Goal: Information Seeking & Learning: Learn about a topic

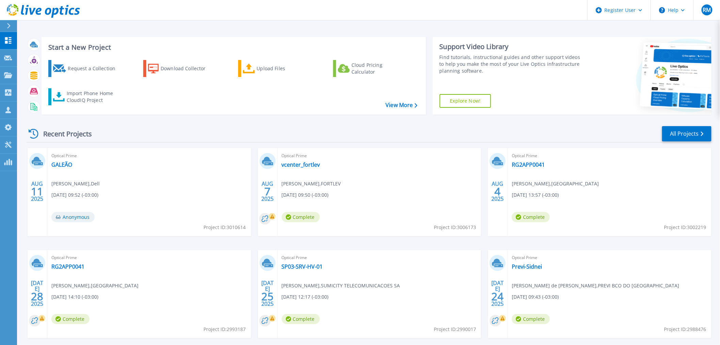
scroll to position [33, 0]
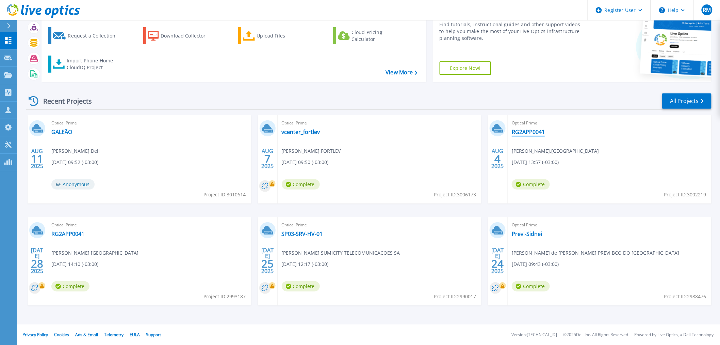
click at [533, 133] on link "RG2APP0041" at bounding box center [528, 131] width 33 height 7
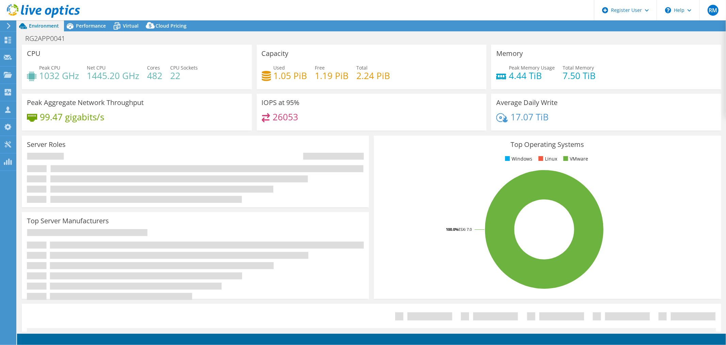
select select "USD"
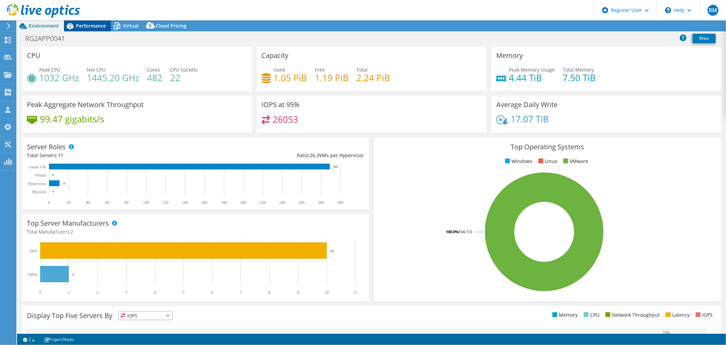
click at [94, 29] on div "Performance" at bounding box center [87, 25] width 47 height 11
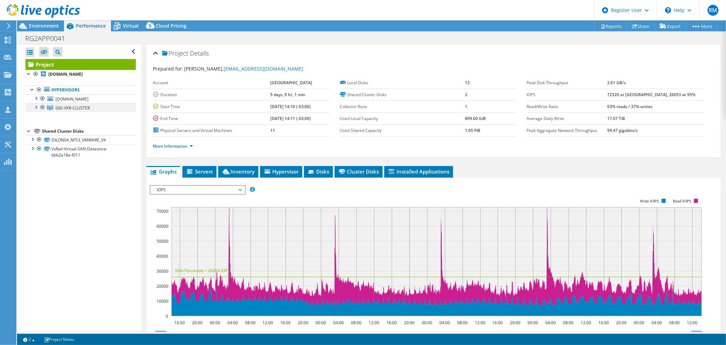
click at [34, 110] on div at bounding box center [35, 106] width 7 height 7
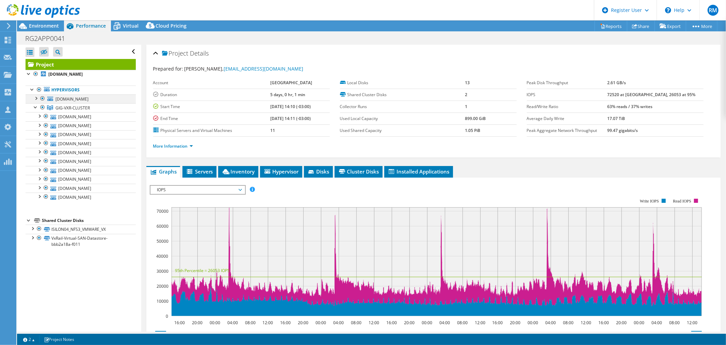
click at [42, 99] on div at bounding box center [42, 98] width 7 height 8
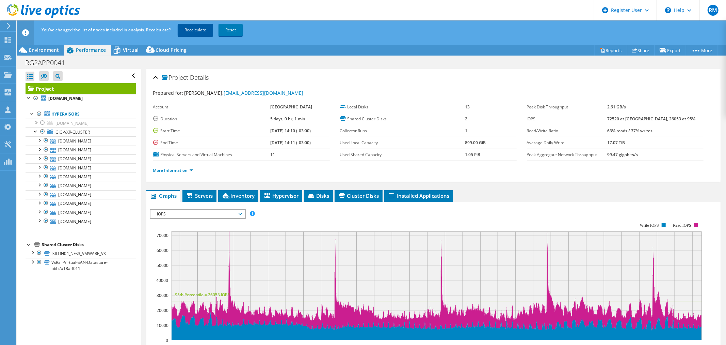
click at [195, 29] on link "Recalculate" at bounding box center [195, 30] width 35 height 12
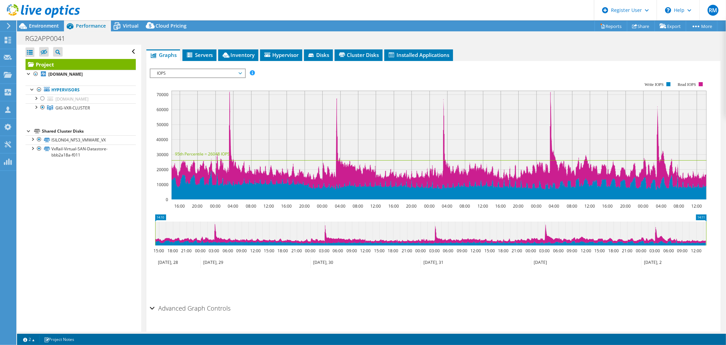
scroll to position [94, 0]
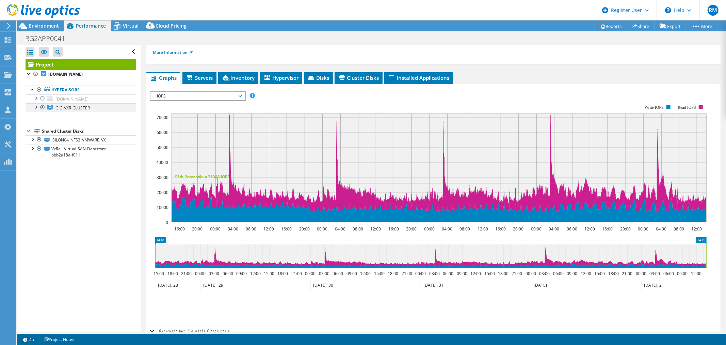
click at [32, 106] on div at bounding box center [35, 106] width 7 height 7
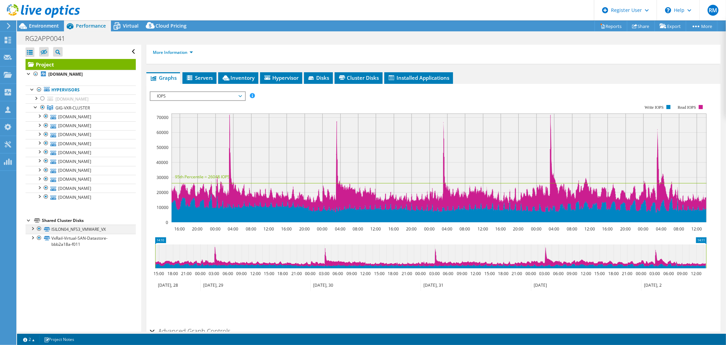
click at [40, 229] on div at bounding box center [39, 228] width 7 height 8
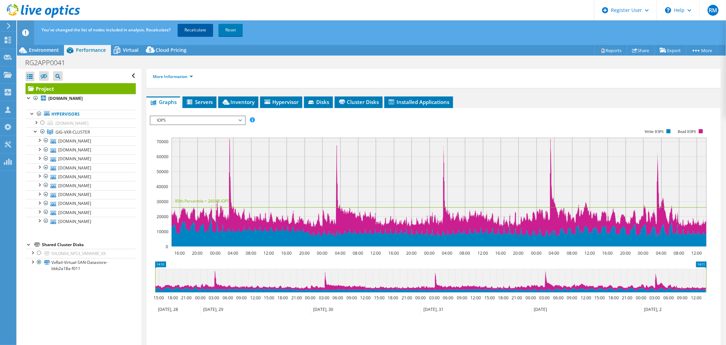
click at [194, 34] on link "Recalculate" at bounding box center [195, 30] width 35 height 12
click at [50, 53] on span "Environment" at bounding box center [44, 50] width 30 height 6
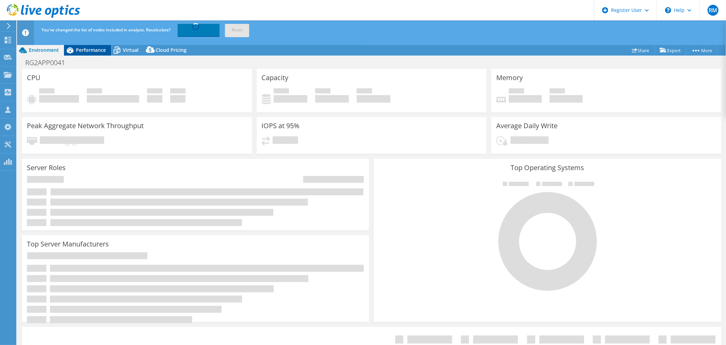
click at [83, 51] on span "Performance" at bounding box center [91, 50] width 30 height 6
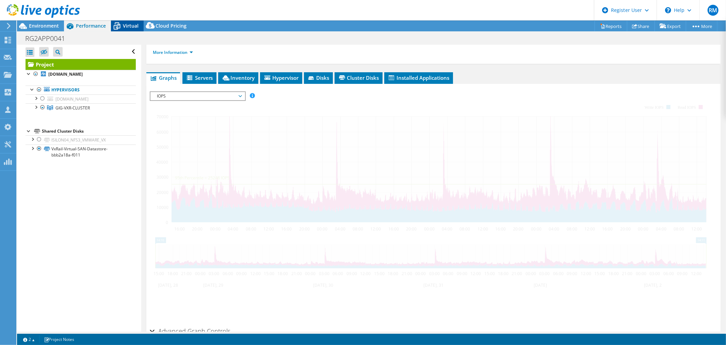
click at [124, 25] on span "Virtual" at bounding box center [131, 25] width 16 height 6
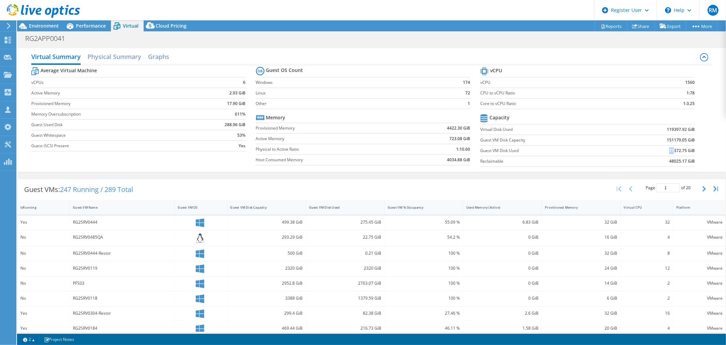
drag, startPoint x: 664, startPoint y: 151, endPoint x: 669, endPoint y: 151, distance: 4.8
click at [669, 151] on b "71372.75 GiB" at bounding box center [682, 150] width 26 height 7
click at [669, 152] on b "71372.75 GiB" at bounding box center [682, 150] width 26 height 7
drag, startPoint x: 668, startPoint y: 149, endPoint x: 663, endPoint y: 149, distance: 5.1
click at [663, 149] on td "71372.75 GiB" at bounding box center [656, 150] width 79 height 11
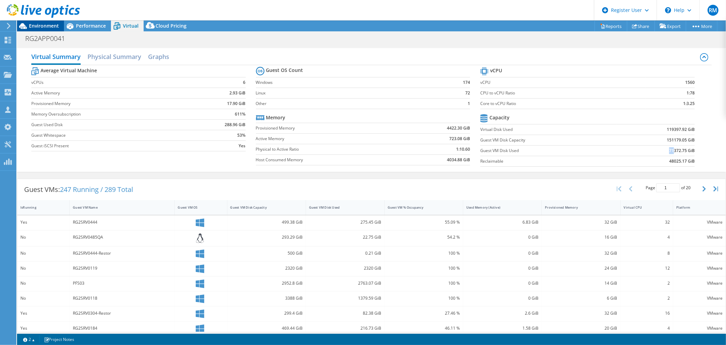
click at [42, 22] on span "Environment" at bounding box center [44, 25] width 30 height 6
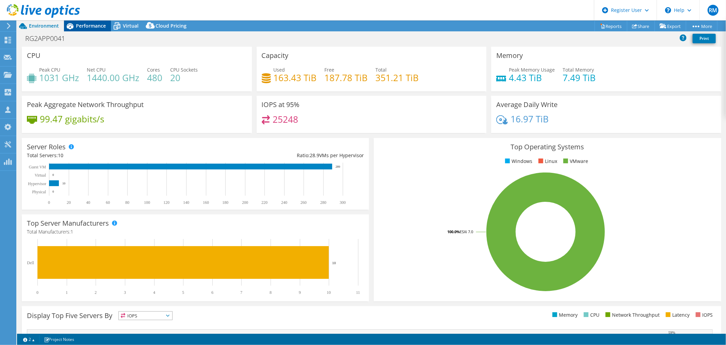
click at [98, 27] on span "Performance" at bounding box center [91, 25] width 30 height 6
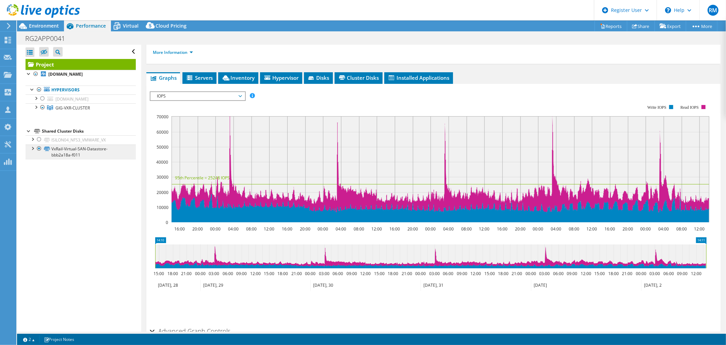
scroll to position [0, 0]
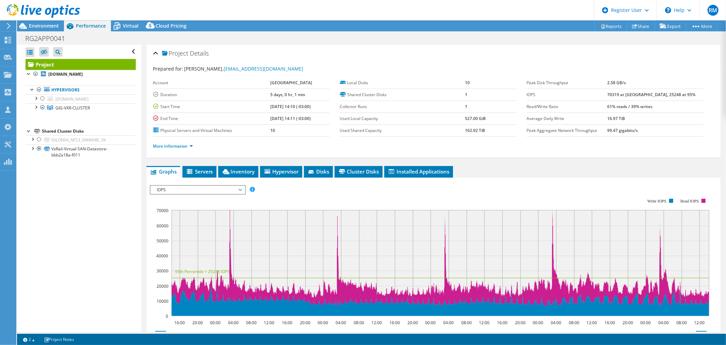
drag, startPoint x: 619, startPoint y: 94, endPoint x: 637, endPoint y: 94, distance: 18.4
click at [637, 94] on tr "IOPS 70319 at Peak, 25248 at 95%" at bounding box center [615, 95] width 177 height 12
click at [60, 26] on div "Environment" at bounding box center [40, 25] width 47 height 11
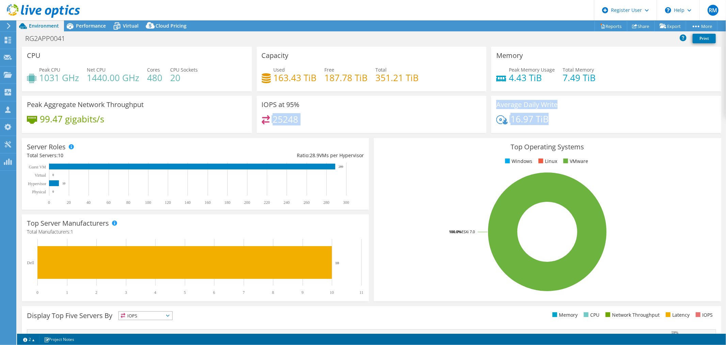
drag, startPoint x: 548, startPoint y: 118, endPoint x: 459, endPoint y: 114, distance: 89.3
click at [459, 114] on div "CPU Peak CPU 1031 GHz Net CPU 1440.00 GHz Cores 480 CPU Sockets 20 Capacity Use…" at bounding box center [371, 92] width 704 height 91
click at [401, 114] on div "IOPS at 95% 25248" at bounding box center [372, 114] width 230 height 37
click at [140, 29] on div "Virtual" at bounding box center [127, 25] width 33 height 11
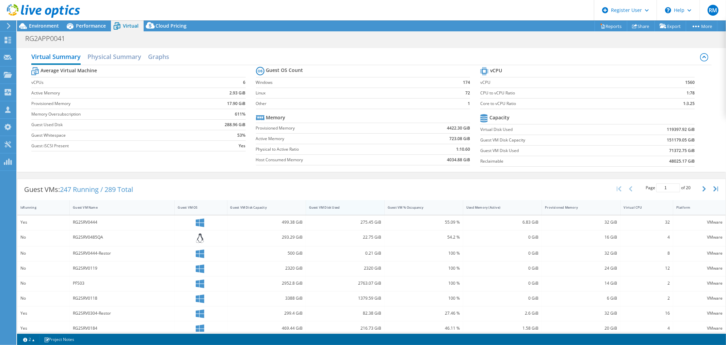
click at [345, 207] on div "Guest VM Disk Used" at bounding box center [341, 207] width 64 height 4
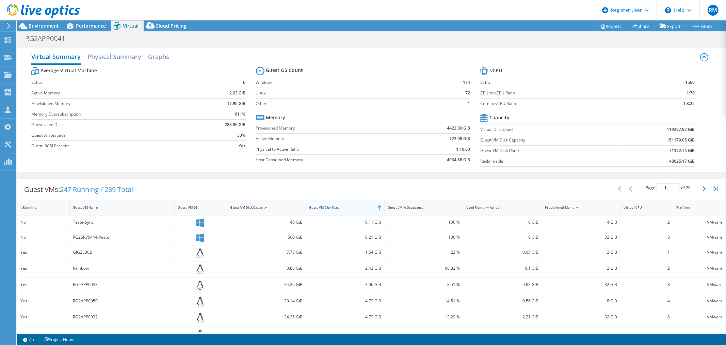
click at [345, 207] on div "Guest VM Disk Used" at bounding box center [341, 207] width 64 height 4
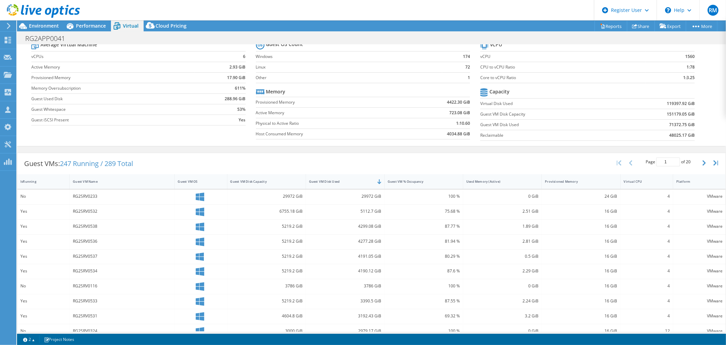
scroll to position [38, 0]
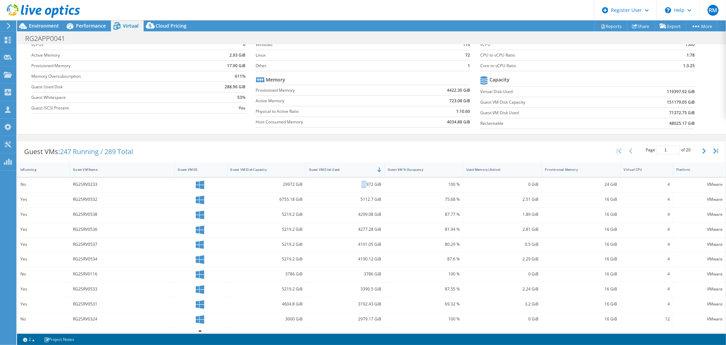
drag, startPoint x: 359, startPoint y: 185, endPoint x: 365, endPoint y: 185, distance: 5.8
click at [365, 185] on div "29972 GiB" at bounding box center [345, 183] width 72 height 7
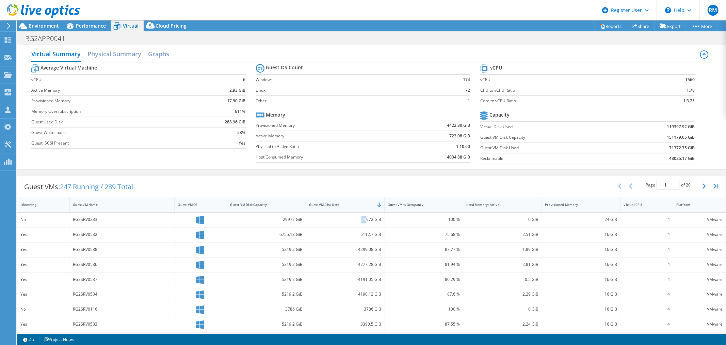
scroll to position [1, 0]
click at [522, 189] on div "Guest VMs: 247 Running / 289 Total Page 1 of 20 5 rows 10 rows 20 rows 25 rows …" at bounding box center [371, 188] width 709 height 21
click at [39, 25] on span "Environment" at bounding box center [44, 25] width 30 height 6
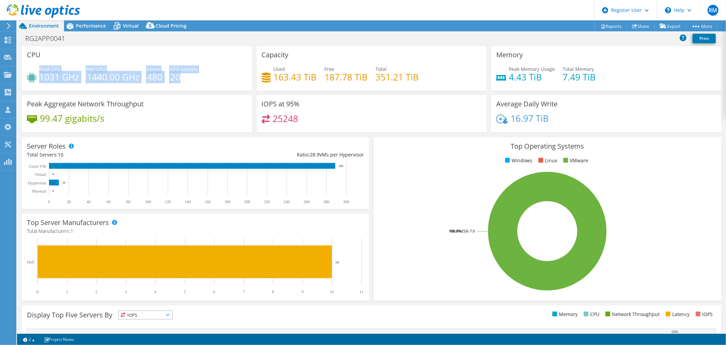
drag, startPoint x: 39, startPoint y: 69, endPoint x: 228, endPoint y: 80, distance: 190.0
click at [228, 80] on div "Peak CPU 1031 GHz Net CPU 1440.00 GHz Cores 480 CPU Sockets 20" at bounding box center [137, 76] width 220 height 22
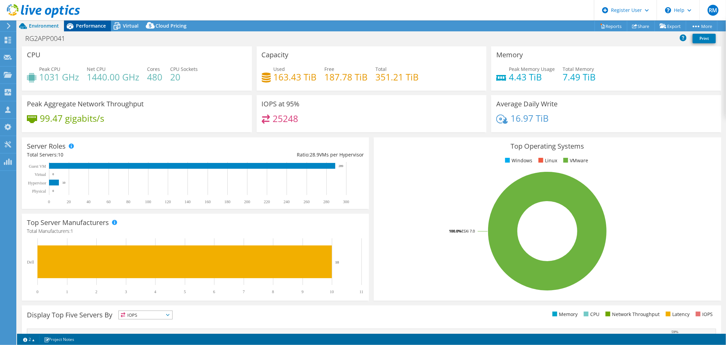
click at [79, 26] on span "Performance" at bounding box center [91, 25] width 30 height 6
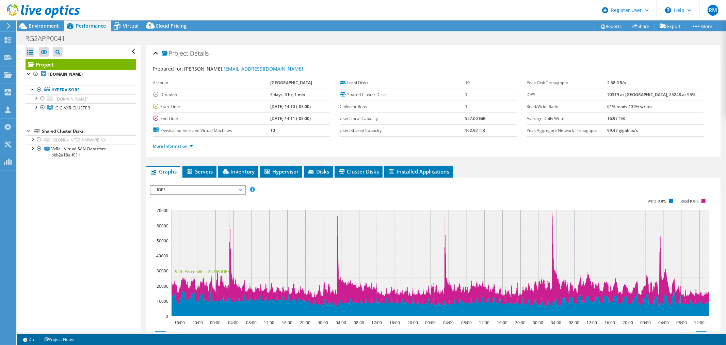
click at [213, 191] on span "IOPS" at bounding box center [198, 190] width 88 height 8
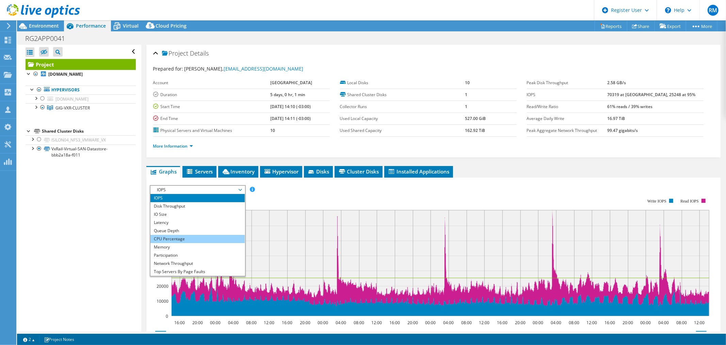
click at [200, 237] on li "CPU Percentage" at bounding box center [198, 239] width 94 height 8
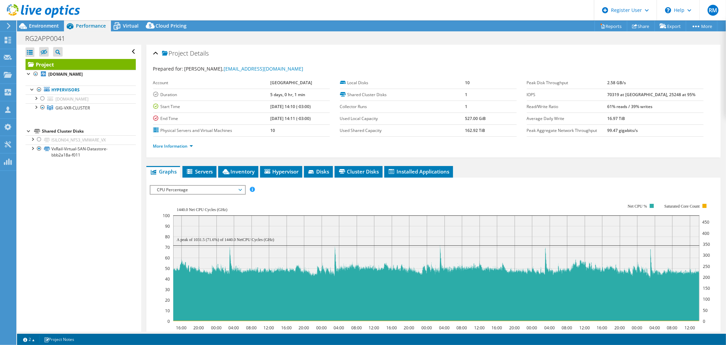
scroll to position [76, 0]
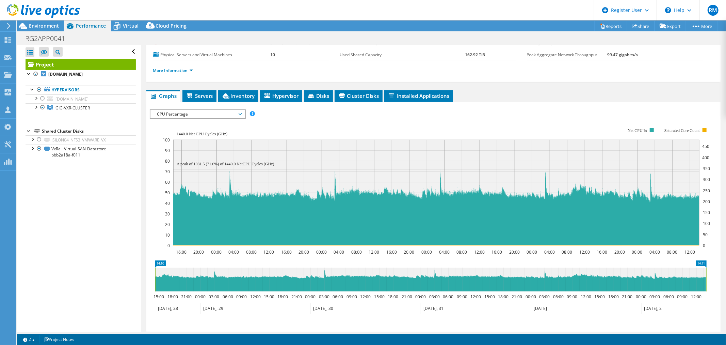
click at [185, 112] on span "CPU Percentage" at bounding box center [198, 114] width 88 height 8
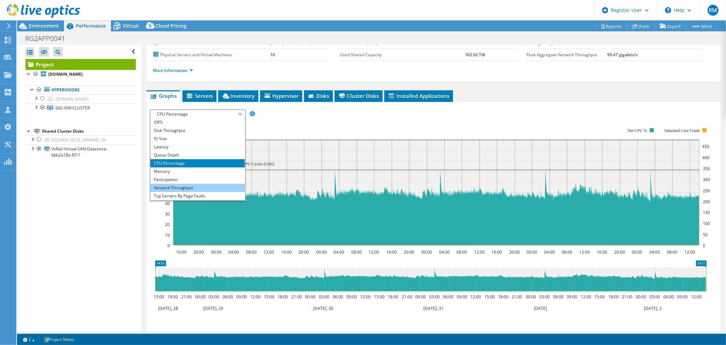
scroll to position [25, 0]
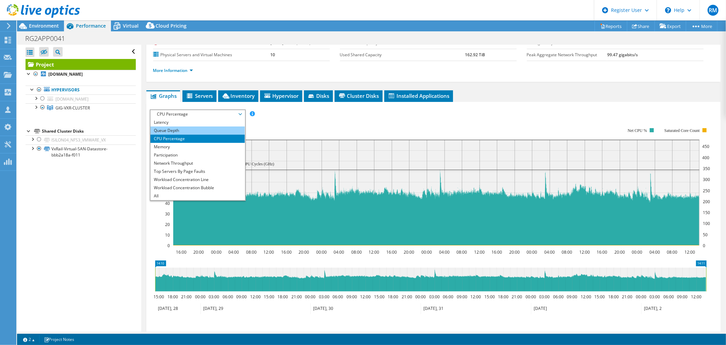
click at [173, 128] on li "Queue Depth" at bounding box center [198, 130] width 94 height 8
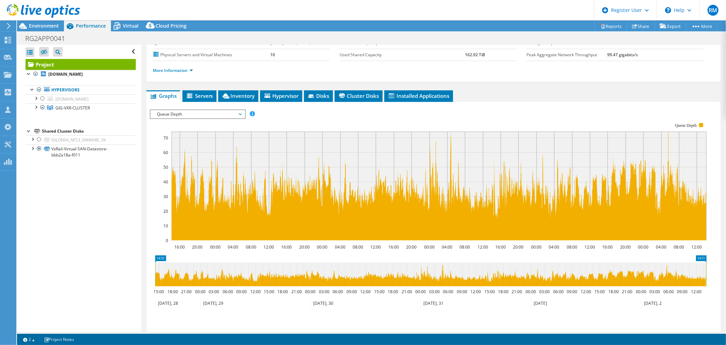
click at [171, 113] on span "Queue Depth" at bounding box center [198, 114] width 88 height 8
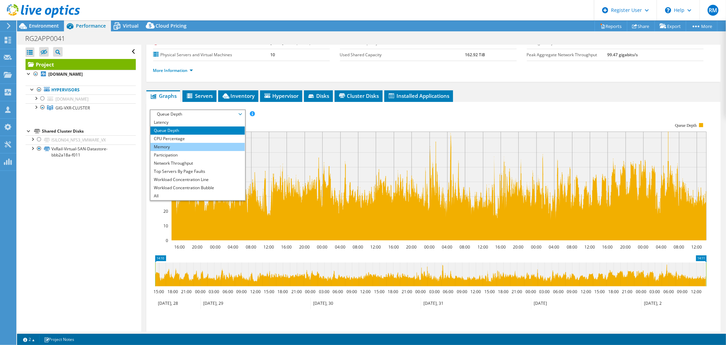
drag, startPoint x: 175, startPoint y: 136, endPoint x: 168, endPoint y: 147, distance: 14.1
click at [175, 136] on li "CPU Percentage" at bounding box center [198, 138] width 94 height 8
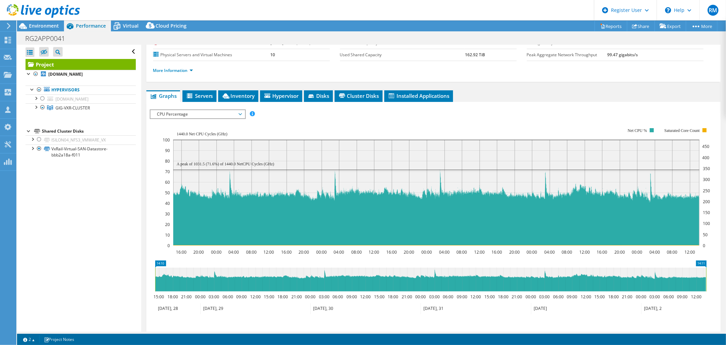
click at [208, 112] on span "CPU Percentage" at bounding box center [198, 114] width 88 height 8
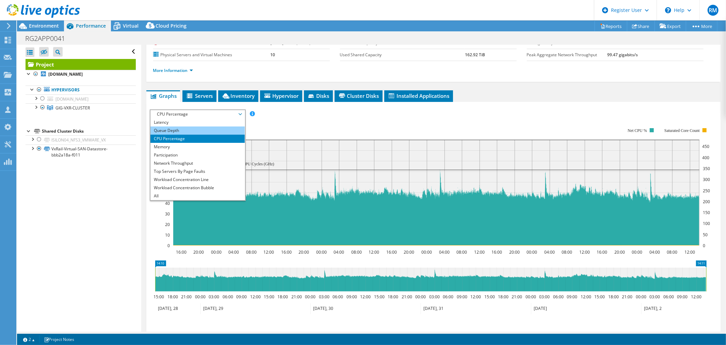
click at [200, 130] on li "Queue Depth" at bounding box center [198, 130] width 94 height 8
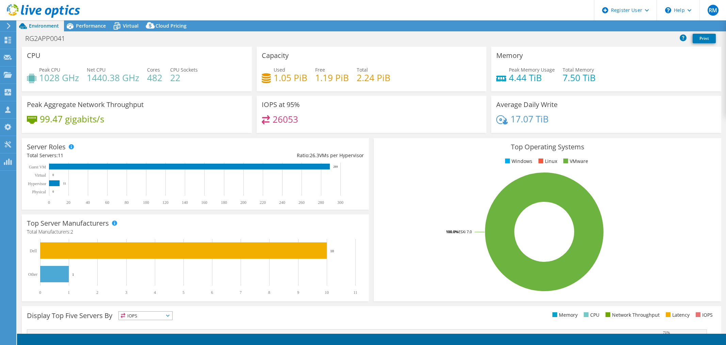
select select "USD"
click at [92, 30] on div "Performance" at bounding box center [87, 25] width 47 height 11
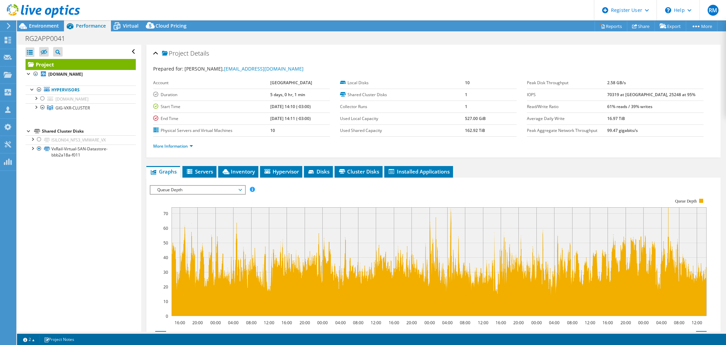
select select "USD"
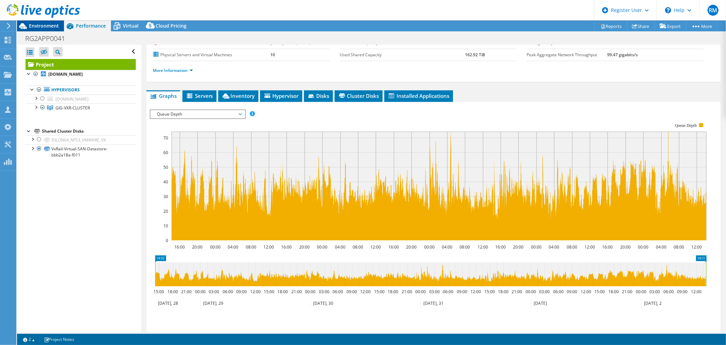
click at [47, 22] on span "Environment" at bounding box center [44, 25] width 30 height 6
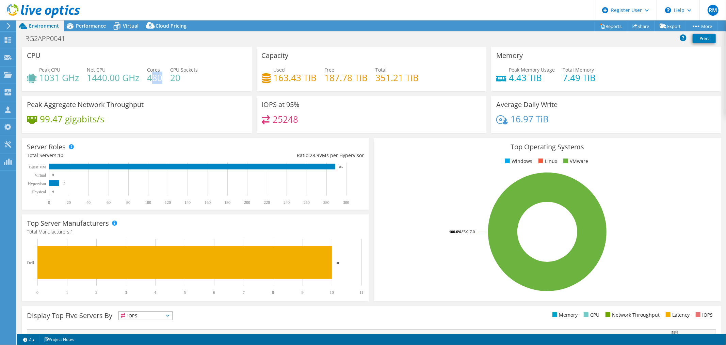
drag, startPoint x: 161, startPoint y: 76, endPoint x: 151, endPoint y: 74, distance: 10.3
click at [151, 74] on h4 "480" at bounding box center [154, 77] width 15 height 7
click at [147, 70] on span "Cores" at bounding box center [153, 69] width 13 height 6
drag, startPoint x: 147, startPoint y: 68, endPoint x: 161, endPoint y: 77, distance: 16.8
click at [161, 77] on div "Cores 480" at bounding box center [154, 73] width 15 height 15
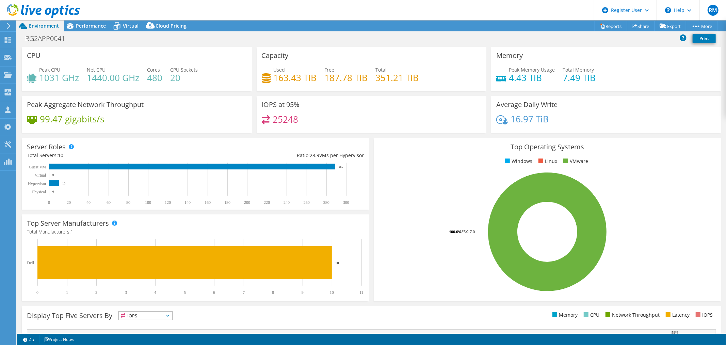
click at [90, 78] on h4 "1440.00 GHz" at bounding box center [113, 77] width 52 height 7
click at [92, 21] on div "Performance" at bounding box center [87, 25] width 47 height 11
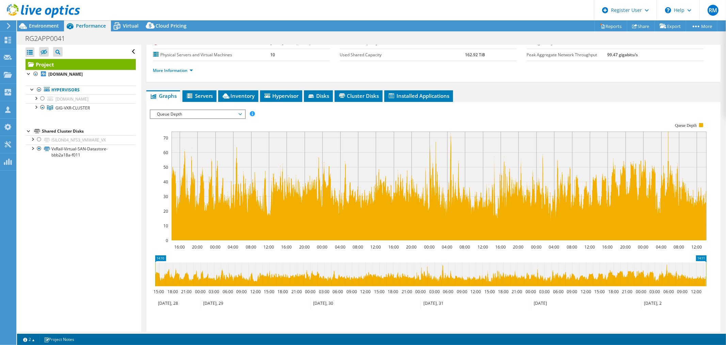
drag, startPoint x: 232, startPoint y: 94, endPoint x: 226, endPoint y: 98, distance: 6.9
click at [232, 94] on span "Inventory" at bounding box center [238, 95] width 33 height 7
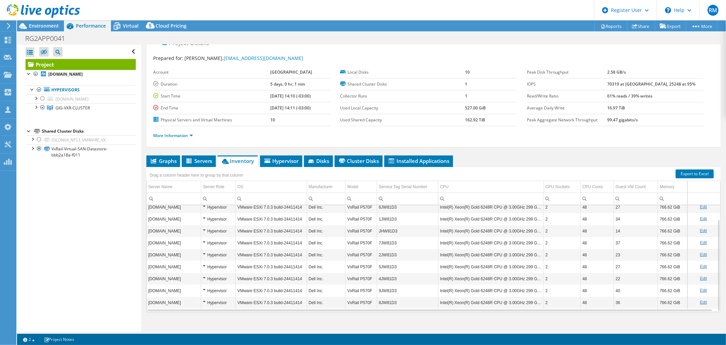
scroll to position [16, 0]
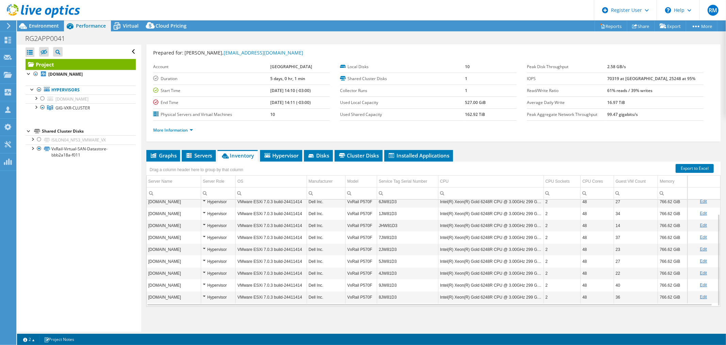
drag, startPoint x: 36, startPoint y: 28, endPoint x: 39, endPoint y: 44, distance: 16.6
click at [36, 28] on span "Environment" at bounding box center [44, 25] width 30 height 6
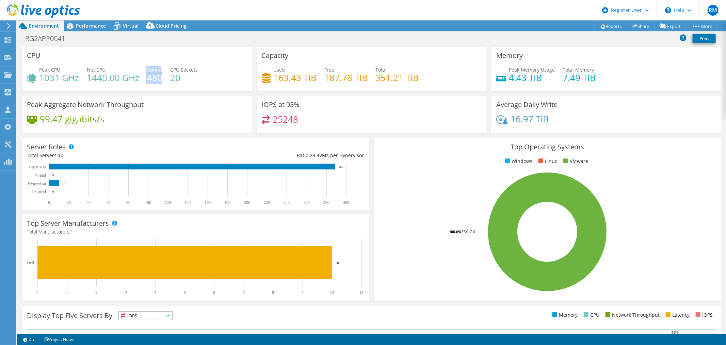
drag, startPoint x: 161, startPoint y: 79, endPoint x: 144, endPoint y: 72, distance: 18.6
click at [144, 72] on div "Peak CPU 1031 GHz Net CPU 1440.00 GHz Cores 480 CPU Sockets 20" at bounding box center [137, 77] width 220 height 22
click at [163, 73] on div "Peak CPU 1031 GHz Net CPU 1440.00 GHz Cores 480 CPU Sockets 20" at bounding box center [137, 77] width 220 height 22
drag, startPoint x: 158, startPoint y: 76, endPoint x: 141, endPoint y: 67, distance: 18.7
click at [141, 67] on div "Peak CPU 1031 GHz Net CPU 1440.00 GHz Cores 480 CPU Sockets 20" at bounding box center [137, 77] width 220 height 22
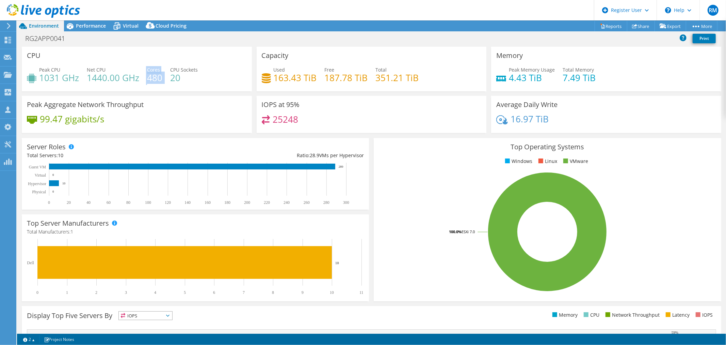
click at [145, 75] on div "Peak CPU 1031 GHz Net CPU 1440.00 GHz Cores 480 CPU Sockets 20" at bounding box center [137, 77] width 220 height 22
click at [145, 69] on div "Peak CPU 1031 GHz Net CPU 1440.00 GHz Cores 480 CPU Sockets 20" at bounding box center [137, 77] width 220 height 22
drag, startPoint x: 146, startPoint y: 70, endPoint x: 162, endPoint y: 79, distance: 18.9
click at [162, 79] on div "Peak CPU 1031 GHz Net CPU 1440.00 GHz Cores 480 CPU Sockets 20" at bounding box center [137, 77] width 220 height 22
click at [161, 78] on h4 "480" at bounding box center [154, 77] width 15 height 7
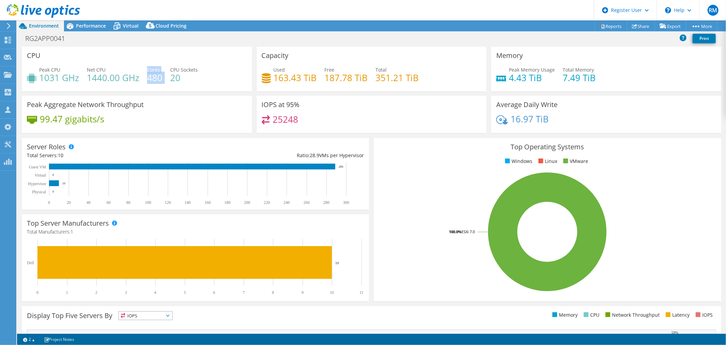
drag, startPoint x: 161, startPoint y: 78, endPoint x: 152, endPoint y: 68, distance: 13.5
click at [152, 68] on div "Cores 480" at bounding box center [154, 73] width 15 height 15
click at [149, 85] on div "Peak CPU 1031 GHz Net CPU 1440.00 GHz Cores 480 CPU Sockets 20" at bounding box center [137, 77] width 220 height 22
drag, startPoint x: 146, startPoint y: 68, endPoint x: 162, endPoint y: 82, distance: 21.2
click at [163, 82] on div "Peak CPU 1031 GHz Net CPU 1440.00 GHz Cores 480 CPU Sockets 20" at bounding box center [137, 77] width 220 height 22
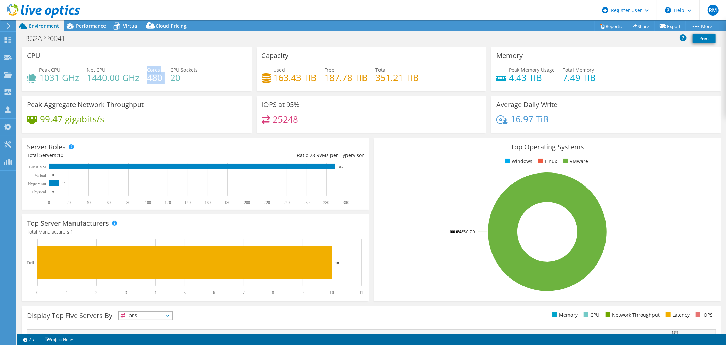
click at [154, 79] on h4 "480" at bounding box center [154, 77] width 15 height 7
drag, startPoint x: 159, startPoint y: 74, endPoint x: 146, endPoint y: 69, distance: 14.4
click at [146, 69] on div "Peak CPU 1031 GHz Net CPU 1440.00 GHz Cores 480 CPU Sockets 20" at bounding box center [137, 77] width 220 height 22
click at [113, 20] on header "RM Dell User Rodrigo Maia Rodrigo.M.Maia@Dell.com Dell My Profile Log Out \n He…" at bounding box center [363, 10] width 726 height 20
click at [120, 24] on icon at bounding box center [117, 26] width 12 height 12
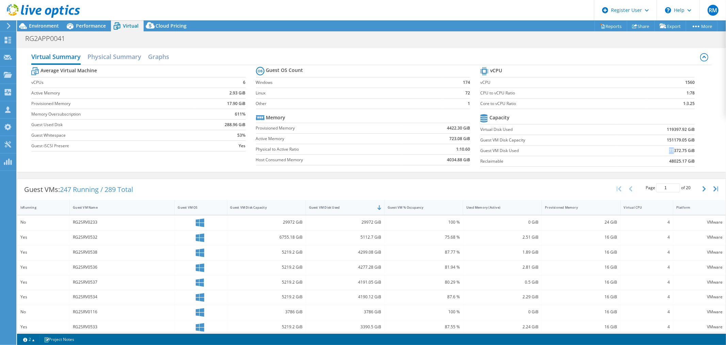
drag, startPoint x: 665, startPoint y: 151, endPoint x: 669, endPoint y: 151, distance: 4.8
click at [669, 151] on b "71372.75 GiB" at bounding box center [682, 150] width 26 height 7
click at [43, 27] on span "Environment" at bounding box center [44, 25] width 30 height 6
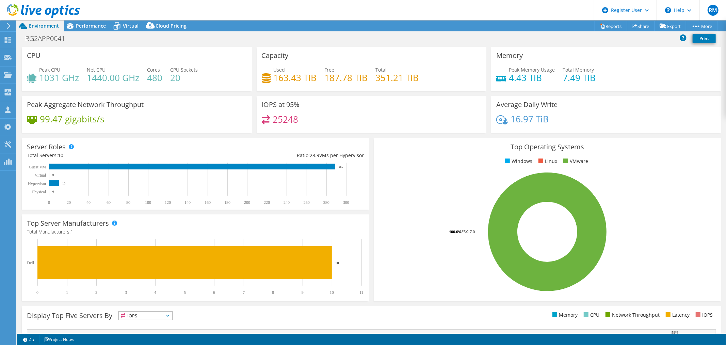
click at [366, 75] on div "Used 163.43 TiB Free 187.78 TiB Total 351.21 TiB" at bounding box center [372, 77] width 220 height 22
drag, startPoint x: 373, startPoint y: 79, endPoint x: 414, endPoint y: 79, distance: 40.5
click at [414, 79] on h4 "351.21 TiB" at bounding box center [397, 77] width 43 height 7
click at [404, 81] on h4 "351.21 TiB" at bounding box center [397, 77] width 43 height 7
click at [31, 38] on h1 "RG2APP0041" at bounding box center [48, 38] width 53 height 7
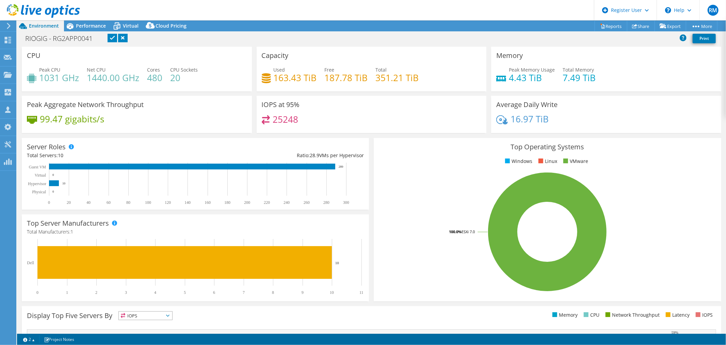
click at [115, 38] on link at bounding box center [113, 38] width 10 height 9
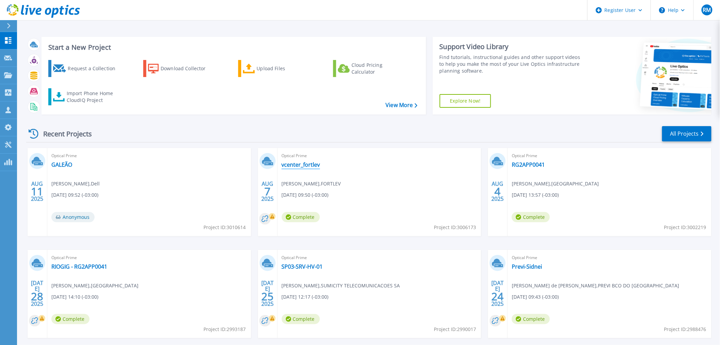
click at [314, 168] on link "vcenter_fortlev" at bounding box center [301, 164] width 38 height 7
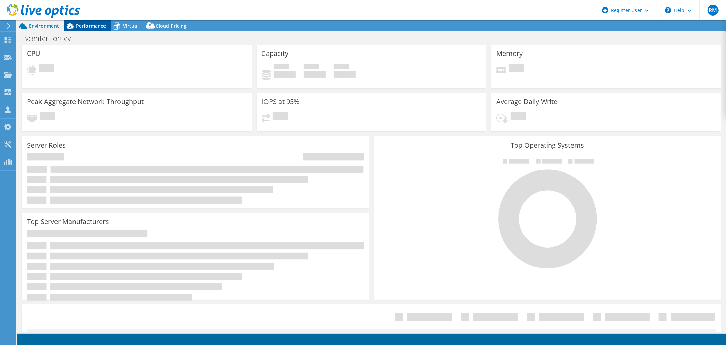
select select "USD"
click at [82, 28] on span "Performance" at bounding box center [91, 25] width 30 height 6
select select "USD"
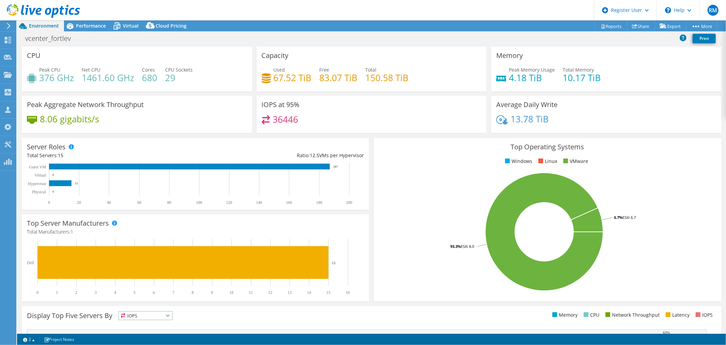
click at [244, 108] on div "Peak Aggregate Network Throughput 8.06 gigabits/s" at bounding box center [137, 114] width 230 height 37
drag, startPoint x: 301, startPoint y: 120, endPoint x: 258, endPoint y: 104, distance: 45.2
click at [258, 104] on div "IOPS at 95% 36446" at bounding box center [372, 114] width 230 height 37
click at [337, 114] on div "IOPS at 95% 36446" at bounding box center [372, 114] width 230 height 37
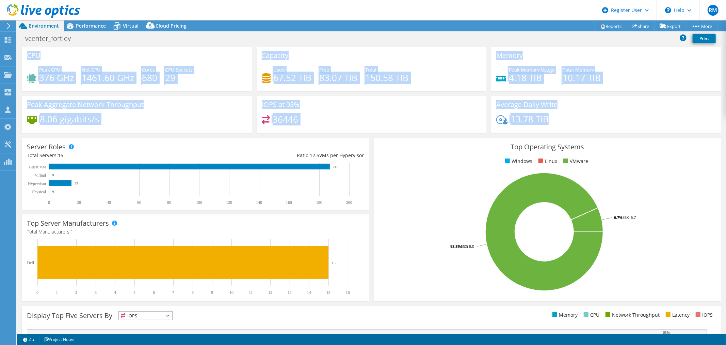
drag, startPoint x: 548, startPoint y: 118, endPoint x: 22, endPoint y: 52, distance: 530.2
click at [22, 52] on div "CPU Peak CPU 376 GHz Net CPU 1461.60 GHz Cores 680 CPU Sockets 29 Capacity Used…" at bounding box center [371, 92] width 704 height 91
click at [205, 86] on div "Peak CPU 376 GHz Net CPU 1461.60 GHz Cores 680 CPU Sockets 29" at bounding box center [137, 77] width 220 height 22
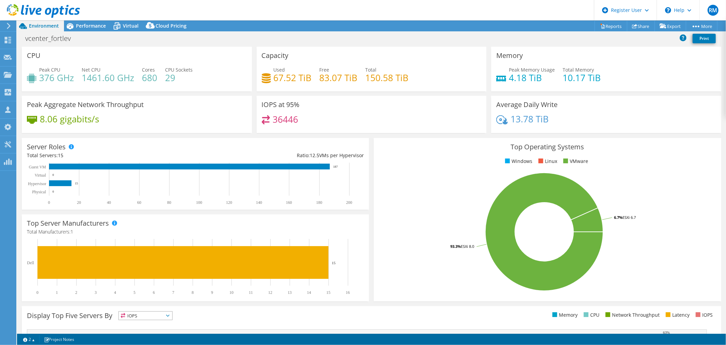
click at [196, 106] on div "Peak Aggregate Network Throughput 8.06 gigabits/s" at bounding box center [137, 114] width 230 height 37
click at [195, 110] on div "Peak Aggregate Network Throughput 8.06 gigabits/s" at bounding box center [137, 114] width 230 height 37
click at [80, 28] on span "Performance" at bounding box center [91, 25] width 30 height 6
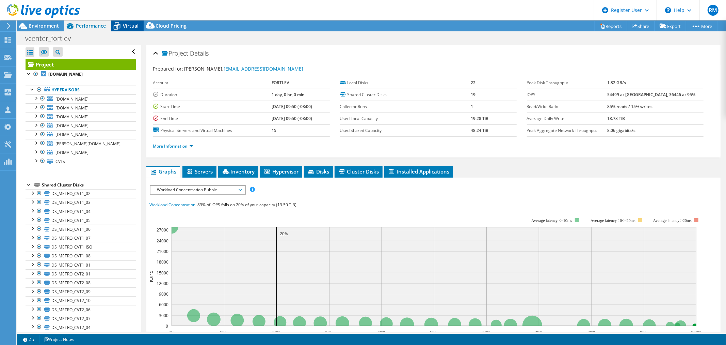
click at [124, 28] on span "Virtual" at bounding box center [131, 25] width 16 height 6
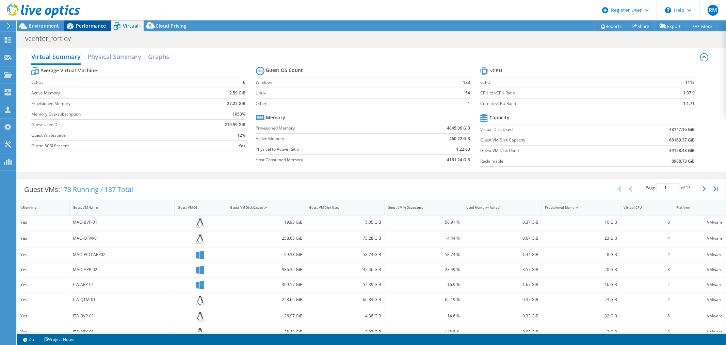
click at [94, 23] on span "Performance" at bounding box center [91, 25] width 30 height 6
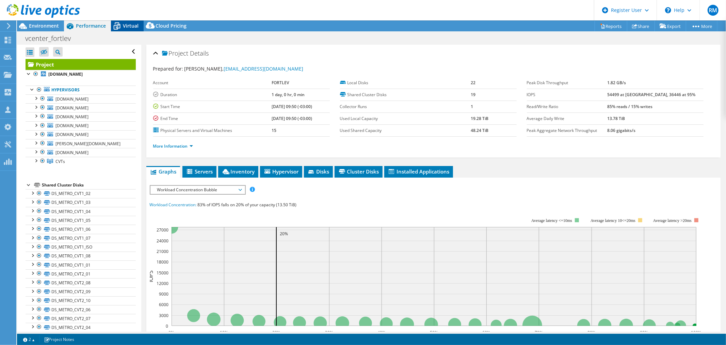
drag, startPoint x: 118, startPoint y: 27, endPoint x: 117, endPoint y: 31, distance: 4.9
click at [118, 27] on icon at bounding box center [117, 26] width 12 height 12
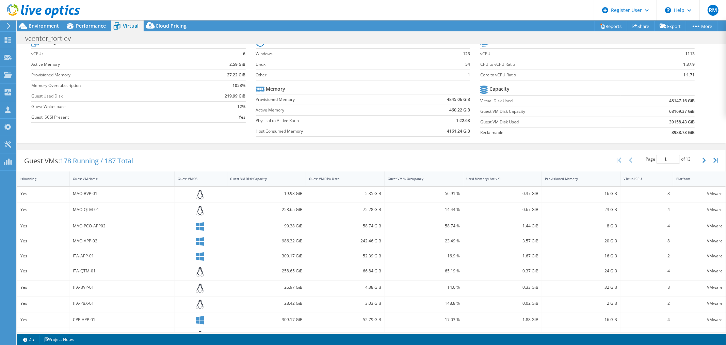
scroll to position [38, 0]
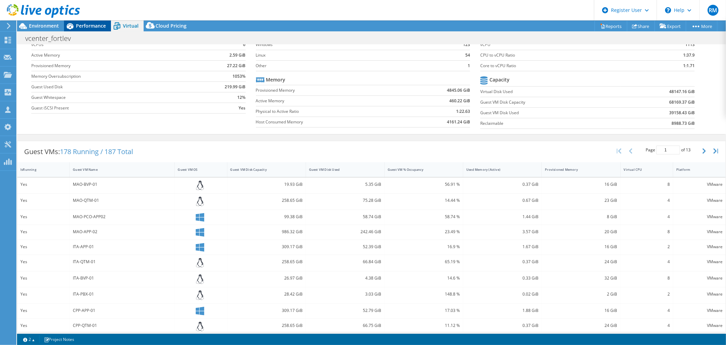
click at [72, 25] on icon at bounding box center [70, 26] width 7 height 6
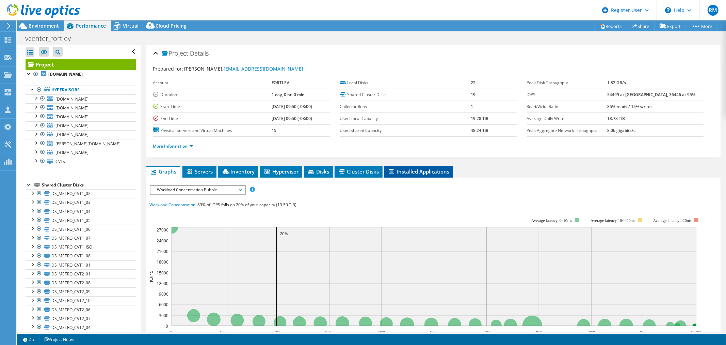
click at [424, 172] on span "Installed Applications" at bounding box center [419, 171] width 62 height 7
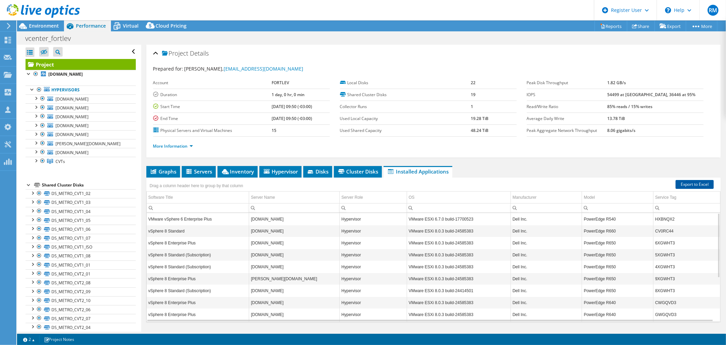
click at [699, 181] on link "Export to Excel" at bounding box center [695, 184] width 38 height 9
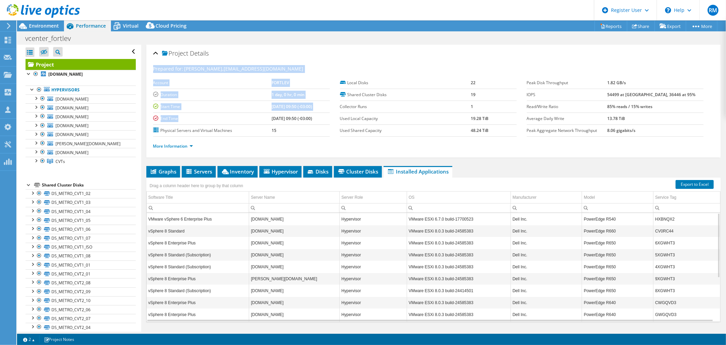
drag, startPoint x: 153, startPoint y: 67, endPoint x: 198, endPoint y: 117, distance: 67.0
click at [188, 116] on section "Prepared for: André Nascimento, nzs.andreln@fortlev.com.br Account FORTLEV Dura…" at bounding box center [433, 110] width 561 height 91
click at [375, 125] on td "Used Shared Capacity" at bounding box center [405, 130] width 131 height 12
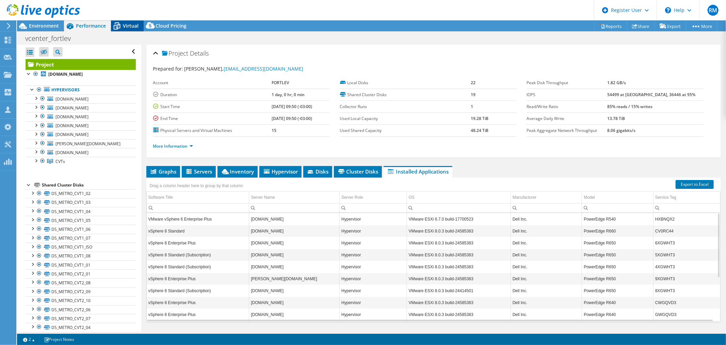
click at [133, 28] on span "Virtual" at bounding box center [131, 25] width 16 height 6
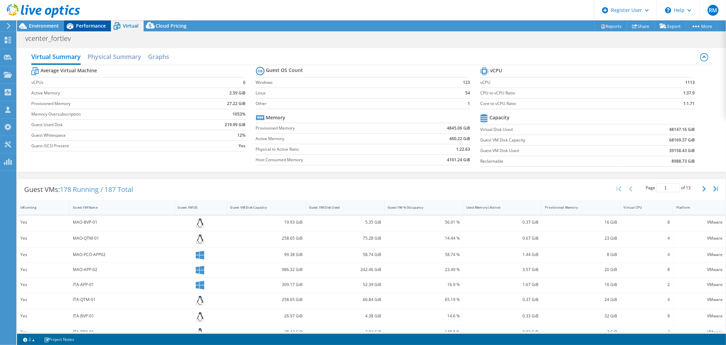
click at [74, 28] on icon at bounding box center [70, 26] width 12 height 12
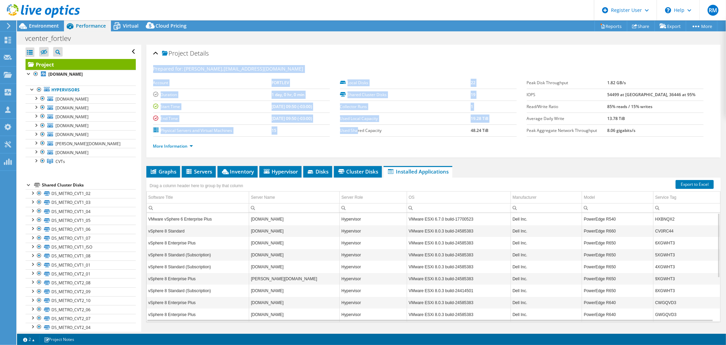
drag, startPoint x: 155, startPoint y: 69, endPoint x: 355, endPoint y: 126, distance: 208.5
click at [355, 126] on section "Prepared for: André Nascimento, nzs.andreln@fortlev.com.br Account FORTLEV Dura…" at bounding box center [433, 110] width 561 height 91
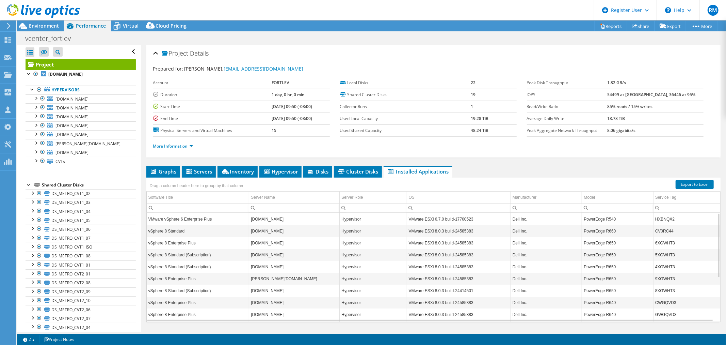
click at [517, 151] on div "More Information" at bounding box center [433, 146] width 561 height 19
click at [41, 26] on span "Environment" at bounding box center [44, 25] width 30 height 6
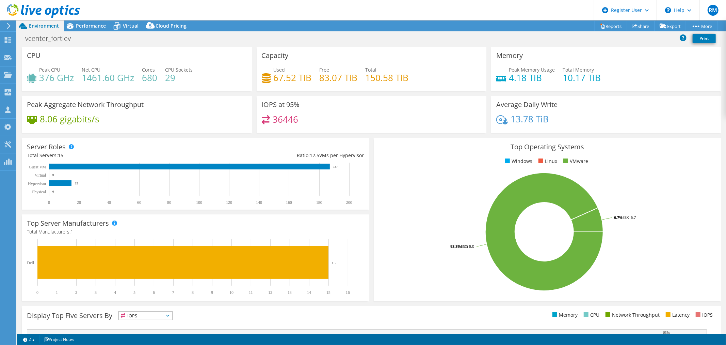
drag, startPoint x: 342, startPoint y: 166, endPoint x: 332, endPoint y: 166, distance: 9.2
click at [332, 166] on rect at bounding box center [192, 183] width 331 height 43
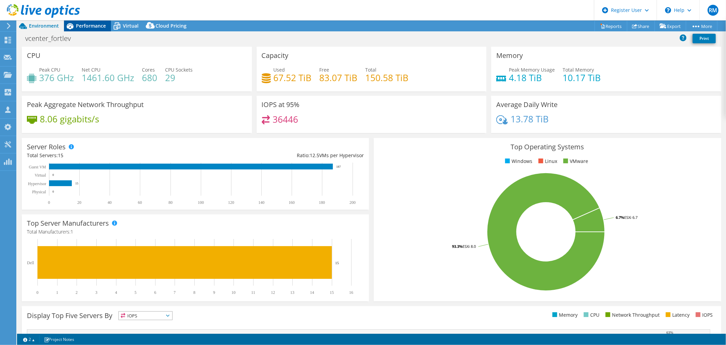
click at [83, 26] on span "Performance" at bounding box center [91, 25] width 30 height 6
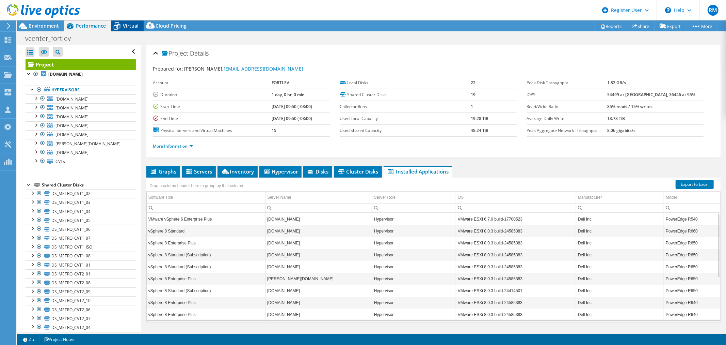
click at [132, 31] on div "Virtual" at bounding box center [127, 25] width 33 height 11
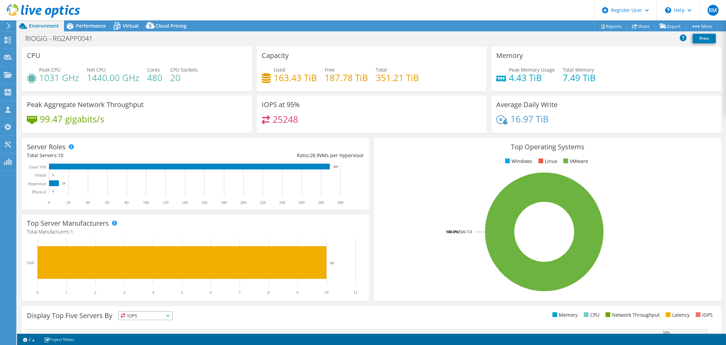
select select "USD"
